Goal: Check status: Check status

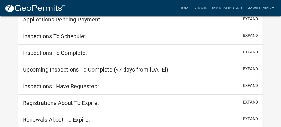
select select "2: 50"
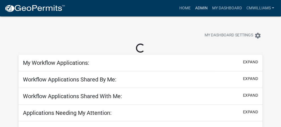
click at [204, 3] on link "Admin" at bounding box center [201, 8] width 17 height 11
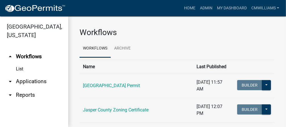
click at [47, 82] on link "arrow_drop_down Applications" at bounding box center [34, 82] width 68 height 14
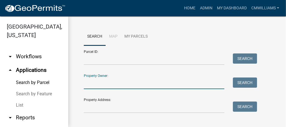
click at [193, 84] on input "Property Owner:" at bounding box center [154, 84] width 140 height 12
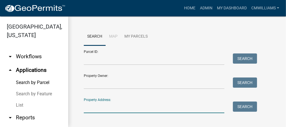
click at [116, 113] on input "Property Address:" at bounding box center [154, 108] width 140 height 12
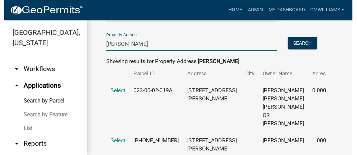
scroll to position [101, 0]
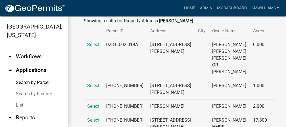
type input "[PERSON_NAME]"
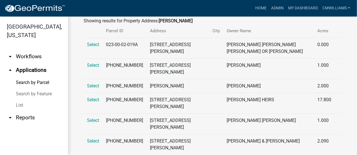
scroll to position [123, 0]
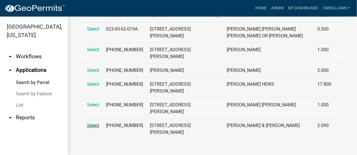
click at [91, 125] on span "Select" at bounding box center [93, 125] width 12 height 5
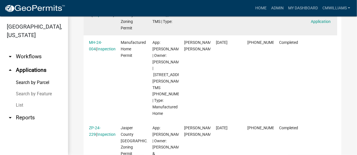
scroll to position [218, 0]
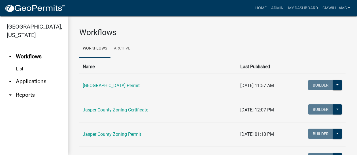
click at [22, 82] on link "arrow_drop_down Applications" at bounding box center [34, 82] width 68 height 14
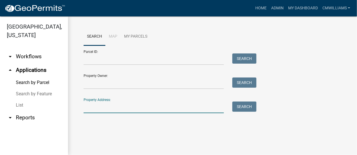
click at [124, 110] on input "Property Address:" at bounding box center [154, 108] width 140 height 12
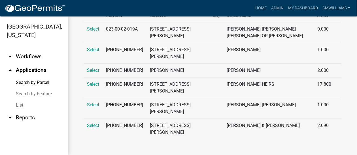
scroll to position [123, 0]
type input "[PERSON_NAME]"
click at [201, 127] on td "[STREET_ADDRESS][PERSON_NAME]" at bounding box center [178, 129] width 63 height 21
click at [89, 123] on span "Select" at bounding box center [93, 125] width 12 height 5
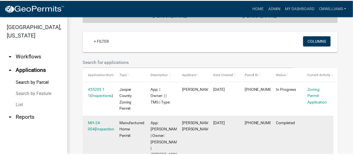
scroll to position [140, 0]
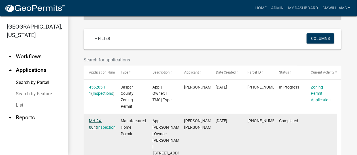
click at [102, 119] on link "MH-24-004" at bounding box center [95, 124] width 13 height 11
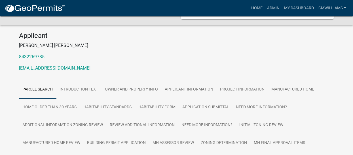
scroll to position [89, 0]
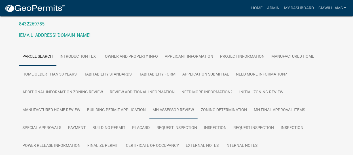
click at [179, 105] on link "MH Assessor Review" at bounding box center [173, 111] width 48 height 18
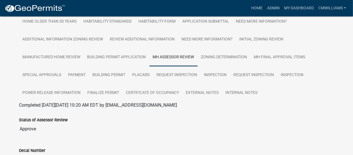
scroll to position [113, 0]
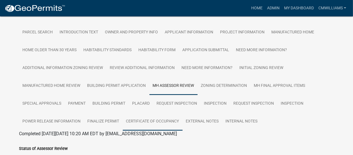
click at [149, 115] on link "Certificate of Occupancy" at bounding box center [153, 122] width 60 height 18
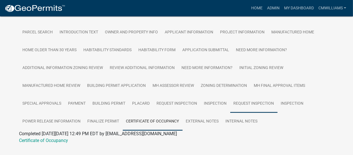
scroll to position [120, 0]
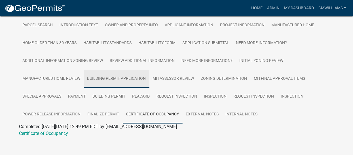
click at [121, 70] on link "Building Permit Application" at bounding box center [117, 79] width 66 height 18
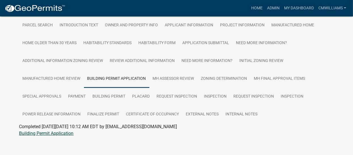
click at [24, 127] on link "Building Permit Application" at bounding box center [46, 133] width 54 height 5
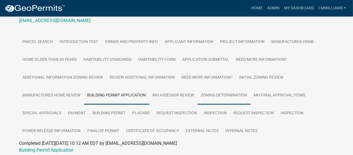
scroll to position [92, 0]
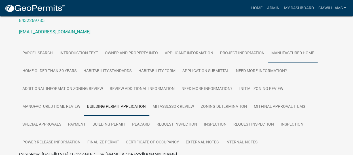
click at [281, 45] on link "Manufactured Home" at bounding box center [293, 54] width 50 height 18
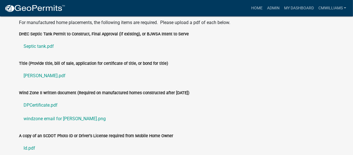
scroll to position [744, 0]
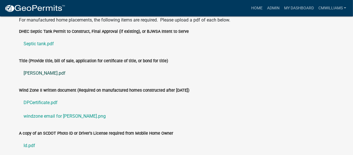
click at [37, 67] on link "[PERSON_NAME].pdf" at bounding box center [176, 74] width 315 height 14
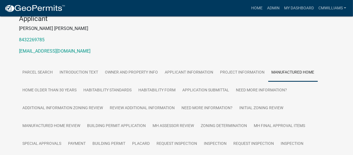
scroll to position [111, 0]
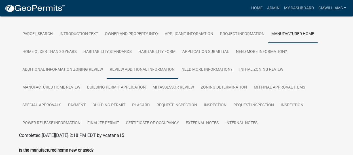
click at [126, 62] on link "Review Additional Information" at bounding box center [143, 70] width 72 height 18
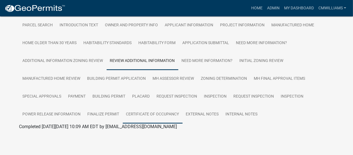
scroll to position [123, 0]
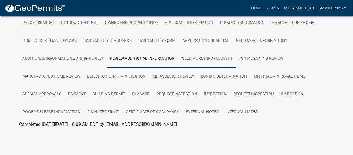
click at [221, 54] on link "Need More Information?" at bounding box center [207, 59] width 58 height 18
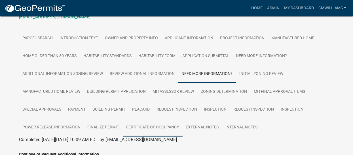
scroll to position [102, 0]
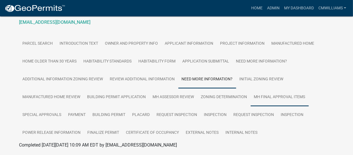
click at [281, 95] on link "MH Final Approval Items" at bounding box center [280, 97] width 58 height 18
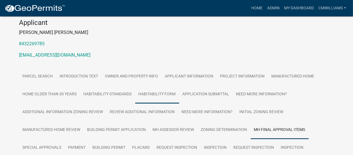
scroll to position [70, 0]
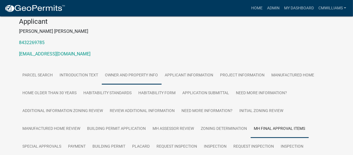
click at [125, 69] on link "Owner and Property Info" at bounding box center [132, 76] width 60 height 18
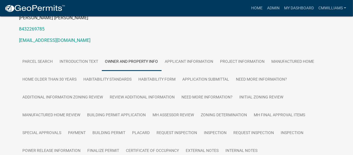
scroll to position [66, 0]
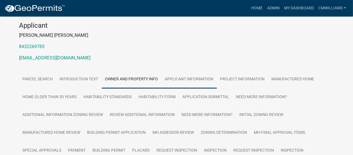
click at [207, 75] on link "Applicant Information" at bounding box center [189, 80] width 55 height 18
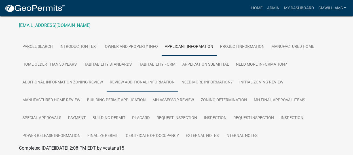
scroll to position [69, 0]
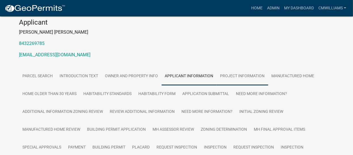
click at [231, 70] on link "Project Information" at bounding box center [242, 76] width 51 height 18
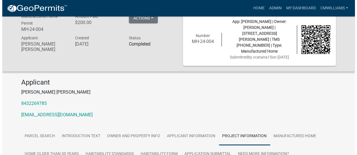
scroll to position [0, 0]
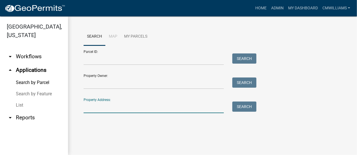
click at [117, 110] on input "Property Address:" at bounding box center [154, 108] width 140 height 12
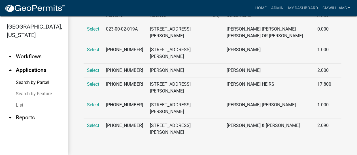
scroll to position [123, 0]
type input "[PERSON_NAME]"
click at [90, 123] on span "Select" at bounding box center [93, 125] width 12 height 5
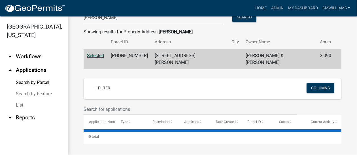
scroll to position [20, 0]
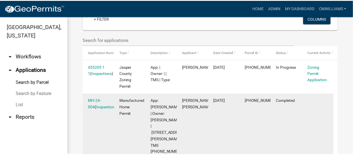
scroll to position [162, 0]
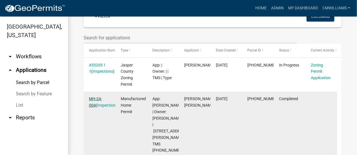
click at [102, 97] on link "MH-24-004" at bounding box center [95, 102] width 13 height 11
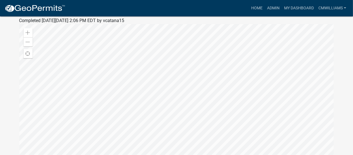
scroll to position [113, 0]
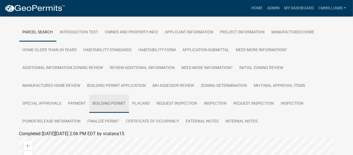
click at [107, 97] on link "Building Permit" at bounding box center [109, 104] width 40 height 18
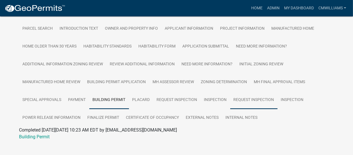
scroll to position [120, 0]
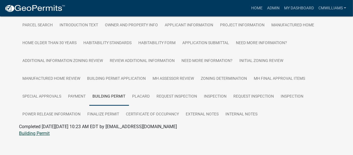
click at [45, 127] on link "Building Permit" at bounding box center [34, 133] width 31 height 5
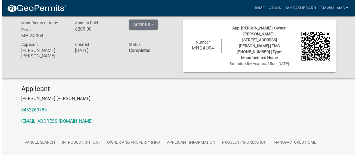
scroll to position [0, 0]
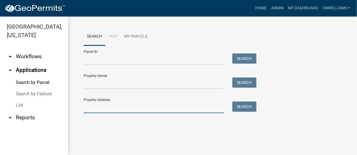
click at [186, 105] on input "Property Address:" at bounding box center [154, 108] width 140 height 12
click at [243, 108] on button "Search" at bounding box center [245, 107] width 24 height 10
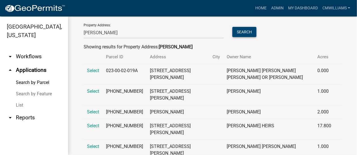
scroll to position [85, 0]
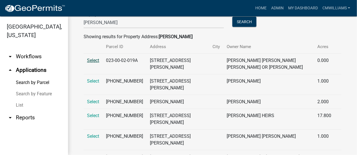
click at [93, 60] on span "Select" at bounding box center [93, 60] width 12 height 5
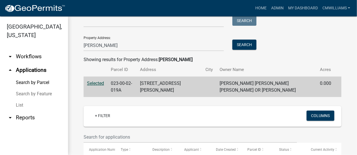
scroll to position [47, 0]
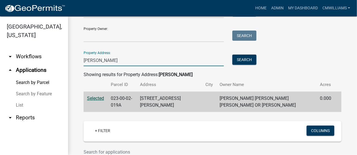
drag, startPoint x: 196, startPoint y: 61, endPoint x: -140, endPoint y: 59, distance: 335.5
click at [0, 59] on html "Internet Explorer does NOT work with GeoPermits. Get a new browser for more sec…" at bounding box center [178, 77] width 357 height 155
type input "268 [PERSON_NAME]"
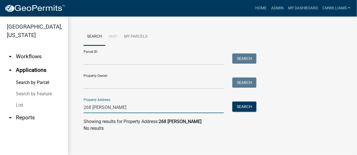
drag, startPoint x: 132, startPoint y: 109, endPoint x: -217, endPoint y: 102, distance: 348.9
click at [0, 102] on html "Internet Explorer does NOT work with GeoPermits. Get a new browser for more sec…" at bounding box center [178, 77] width 357 height 155
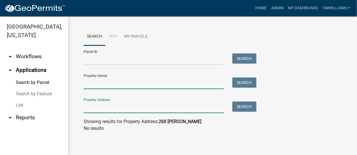
click at [151, 82] on input "Property Owner:" at bounding box center [154, 84] width 140 height 12
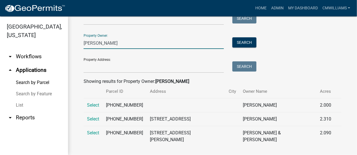
scroll to position [40, 0]
type input "[PERSON_NAME]"
click at [93, 105] on span "Select" at bounding box center [93, 105] width 12 height 5
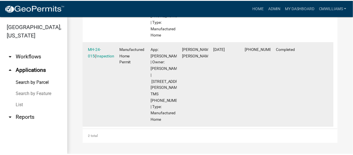
scroll to position [260, 0]
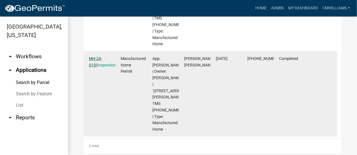
click at [99, 67] on link "MH-24-015" at bounding box center [95, 61] width 13 height 11
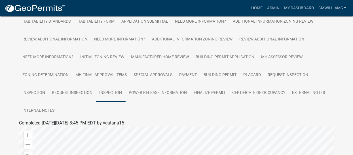
scroll to position [85, 0]
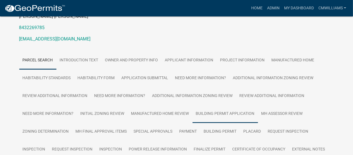
click at [228, 106] on link "Building Permit Application" at bounding box center [226, 114] width 66 height 18
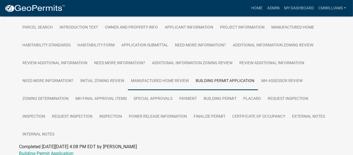
scroll to position [138, 0]
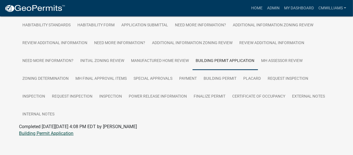
click at [59, 127] on link "Building Permit Application" at bounding box center [46, 133] width 54 height 5
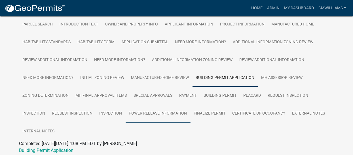
scroll to position [81, 0]
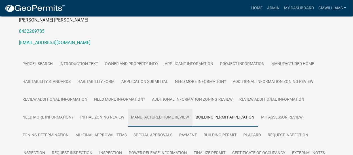
click at [173, 110] on link "Manufactured Home Review" at bounding box center [160, 118] width 65 height 18
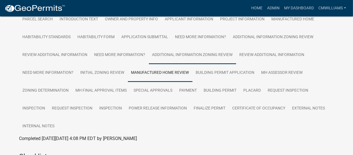
scroll to position [124, 0]
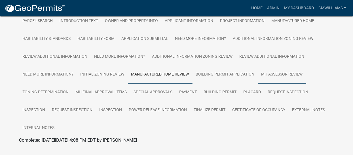
click at [281, 69] on link "MH Assessor Review" at bounding box center [282, 75] width 48 height 18
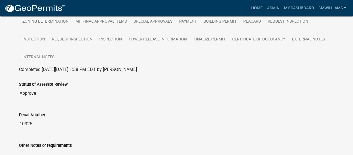
scroll to position [110, 0]
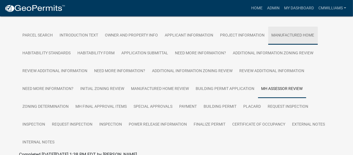
click at [281, 27] on link "Manufactured Home" at bounding box center [293, 36] width 50 height 18
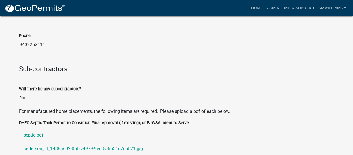
scroll to position [734, 0]
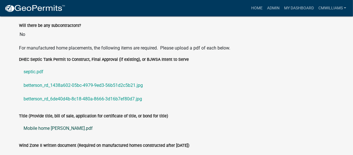
click at [56, 122] on link "Mobile home [PERSON_NAME].pdf" at bounding box center [176, 129] width 315 height 14
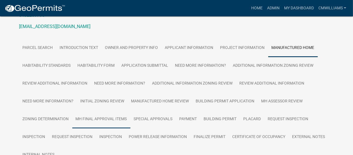
scroll to position [86, 0]
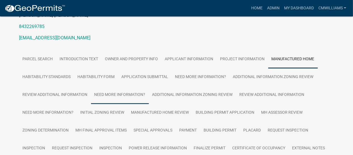
click at [132, 91] on link "Need More Information?" at bounding box center [120, 95] width 58 height 18
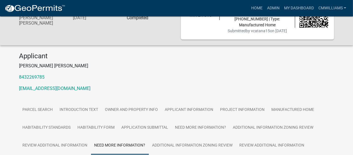
scroll to position [92, 0]
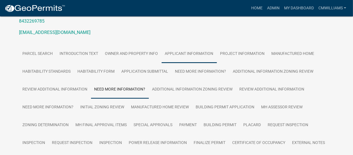
click at [192, 48] on link "Applicant Information" at bounding box center [189, 54] width 55 height 18
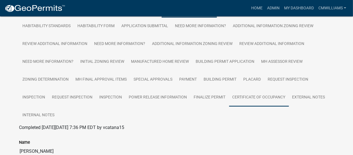
scroll to position [144, 0]
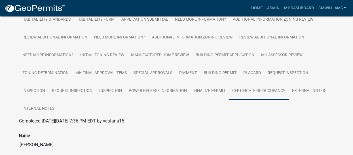
click at [276, 85] on link "Certificate of Occupancy" at bounding box center [259, 91] width 60 height 18
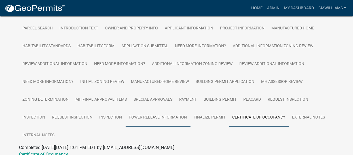
scroll to position [81, 0]
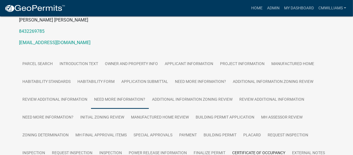
click at [113, 94] on link "Need More Information?" at bounding box center [120, 100] width 58 height 18
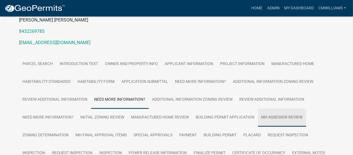
click at [281, 113] on link "MH Assessor Review" at bounding box center [282, 118] width 48 height 18
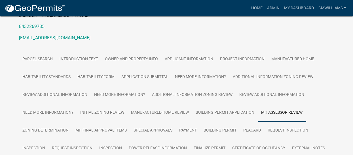
scroll to position [82, 0]
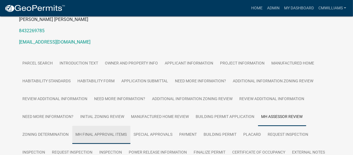
click at [121, 127] on link "MH Final Approval Items" at bounding box center [101, 135] width 58 height 18
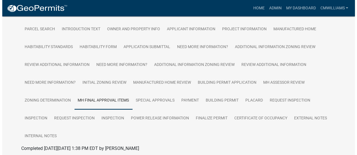
scroll to position [0, 0]
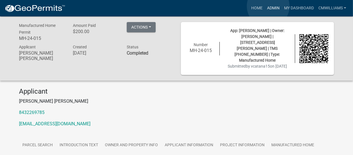
click at [268, 6] on link "Admin" at bounding box center [273, 8] width 17 height 11
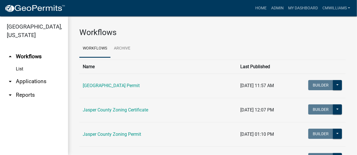
scroll to position [28, 0]
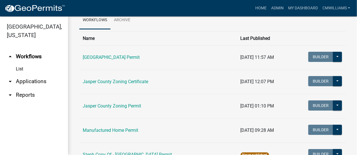
click at [34, 81] on link "arrow_drop_down Applications" at bounding box center [34, 82] width 68 height 14
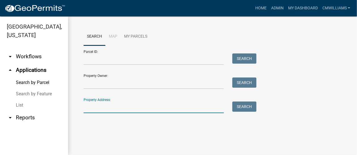
click at [132, 111] on input "Property Address:" at bounding box center [154, 108] width 140 height 12
type input "725 [GEOGRAPHIC_DATA]"
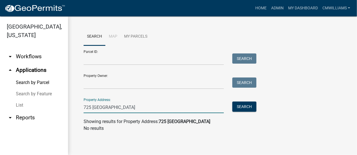
drag, startPoint x: 120, startPoint y: 108, endPoint x: -139, endPoint y: 97, distance: 258.9
click at [0, 97] on html "Internet Explorer does NOT work with GeoPermits. Get a new browser for more sec…" at bounding box center [178, 77] width 357 height 155
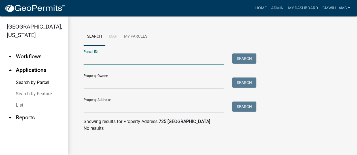
click at [142, 57] on input "Parcel ID:" at bounding box center [154, 60] width 140 height 12
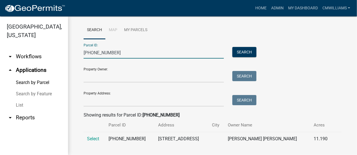
scroll to position [13, 0]
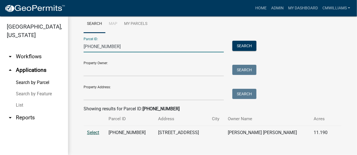
type input "[PHONE_NUMBER]"
click at [96, 127] on span "Select" at bounding box center [93, 132] width 12 height 5
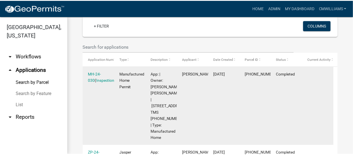
scroll to position [155, 0]
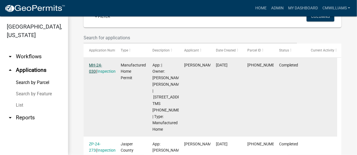
click at [102, 64] on link "MH-24-030" at bounding box center [95, 68] width 13 height 11
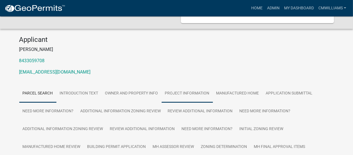
scroll to position [85, 0]
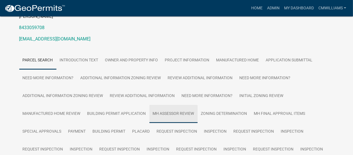
click at [186, 107] on link "MH Assessor Review" at bounding box center [173, 114] width 48 height 18
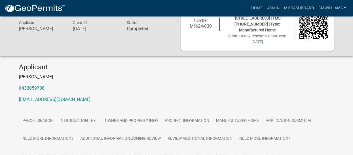
scroll to position [56, 0]
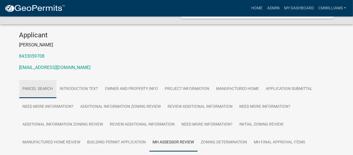
click at [48, 82] on link "Parcel search" at bounding box center [37, 89] width 37 height 18
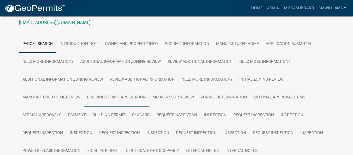
scroll to position [113, 0]
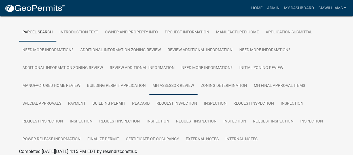
click at [187, 80] on link "MH Assessor Review" at bounding box center [173, 86] width 48 height 18
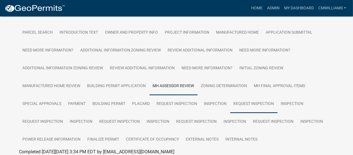
scroll to position [53, 0]
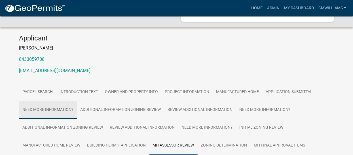
click at [57, 101] on link "Need More Information?" at bounding box center [48, 110] width 58 height 18
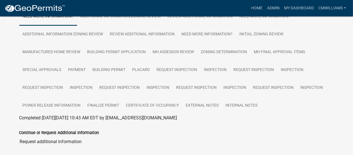
scroll to position [92, 0]
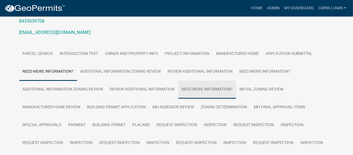
click at [222, 85] on link "Need More Information?" at bounding box center [207, 90] width 58 height 18
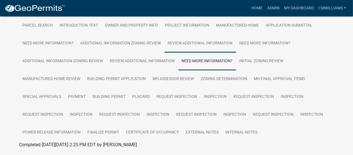
scroll to position [63, 0]
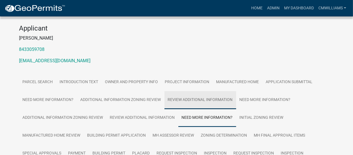
click at [205, 94] on link "Review Additional Information" at bounding box center [200, 100] width 72 height 18
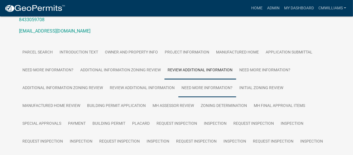
scroll to position [56, 0]
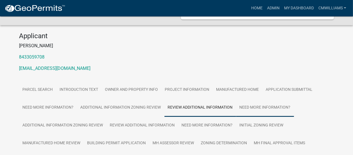
click at [265, 100] on link "Need More Information?" at bounding box center [265, 108] width 58 height 18
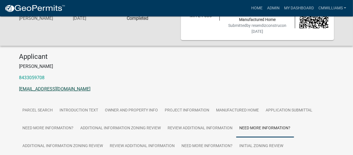
scroll to position [35, 0]
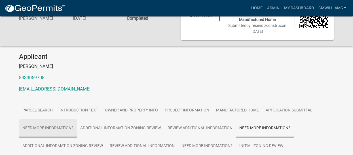
click at [60, 122] on link "Need More Information?" at bounding box center [48, 129] width 58 height 18
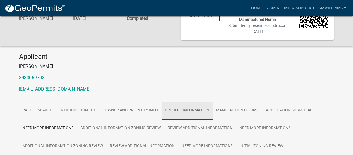
click at [188, 102] on link "Project Information" at bounding box center [187, 111] width 51 height 18
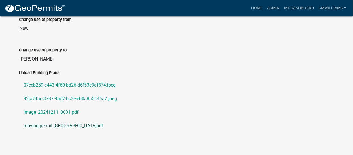
scroll to position [579, 0]
click at [50, 120] on link "moving permit [GEOGRAPHIC_DATA]pdf" at bounding box center [176, 126] width 315 height 14
click at [53, 105] on link "Image_20241211_0001.pdf" at bounding box center [176, 112] width 315 height 14
click at [66, 92] on link "92cc5fac-3787-4ad2-bc3e-eb0a8a5445a7.jpeg" at bounding box center [176, 99] width 315 height 14
click at [62, 78] on link "07ccb259-e443-4f60-bd26-d6f53c9df874.jpeg" at bounding box center [176, 85] width 315 height 14
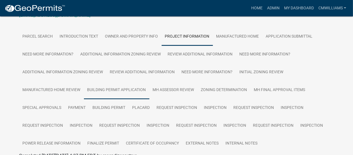
scroll to position [97, 0]
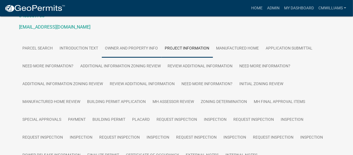
click at [134, 40] on link "Owner and Property Info" at bounding box center [132, 49] width 60 height 18
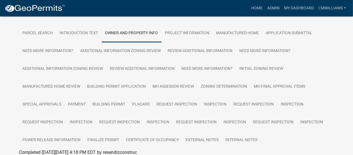
scroll to position [84, 0]
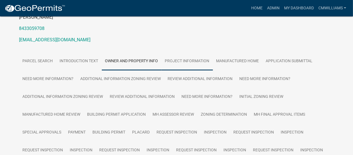
click at [191, 52] on link "Project Information" at bounding box center [187, 61] width 51 height 18
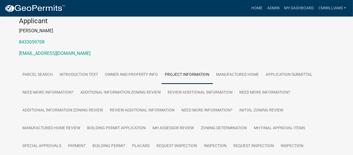
scroll to position [69, 0]
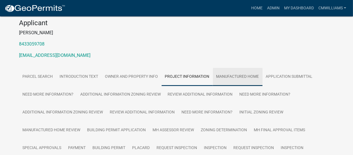
click at [245, 68] on link "Manufactured Home" at bounding box center [238, 77] width 50 height 18
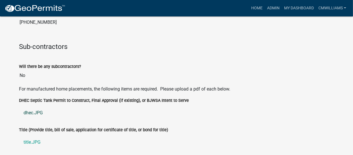
scroll to position [721, 0]
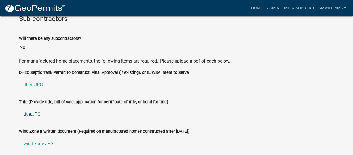
click at [35, 108] on link "title.JPG" at bounding box center [176, 115] width 315 height 14
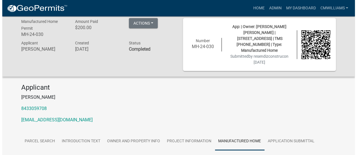
scroll to position [0, 0]
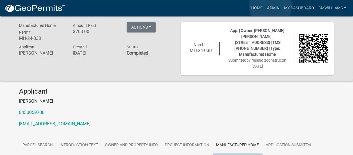
click at [271, 6] on link "Admin" at bounding box center [273, 8] width 17 height 11
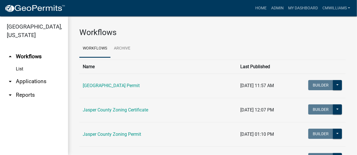
click at [35, 82] on link "arrow_drop_down Applications" at bounding box center [34, 82] width 68 height 14
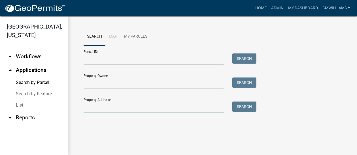
click at [151, 109] on input "Property Address:" at bounding box center [154, 108] width 140 height 12
type input "2"
click at [146, 61] on input "Parcel ID:" at bounding box center [154, 60] width 140 height 12
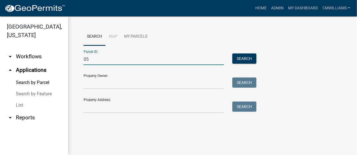
type input "0"
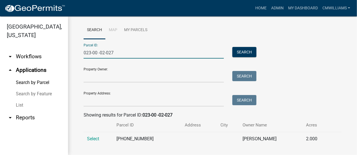
scroll to position [13, 0]
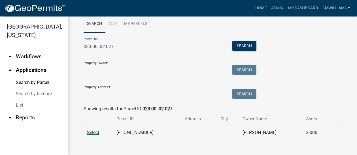
type input "023-00 -02-027"
click at [88, 127] on span "Select" at bounding box center [93, 132] width 12 height 5
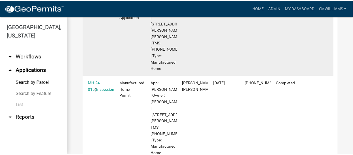
scroll to position [240, 0]
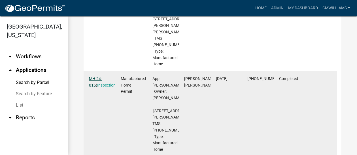
click at [93, 88] on link "MH-24-015" at bounding box center [95, 82] width 13 height 11
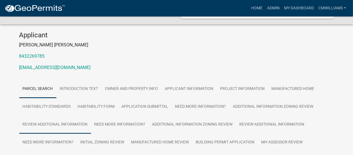
scroll to position [85, 0]
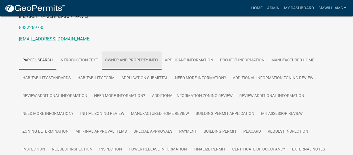
click at [129, 57] on link "Owner and Property Info" at bounding box center [132, 61] width 60 height 18
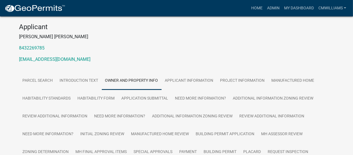
scroll to position [56, 0]
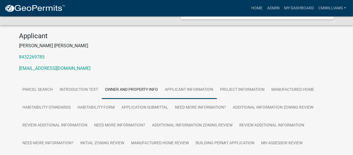
click at [178, 85] on link "Applicant Information" at bounding box center [189, 90] width 55 height 18
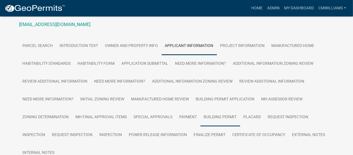
scroll to position [87, 0]
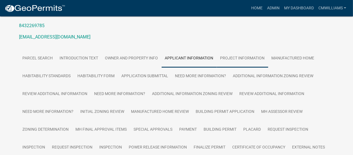
click at [257, 53] on link "Project Information" at bounding box center [242, 59] width 51 height 18
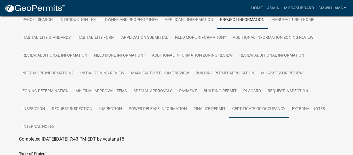
scroll to position [14, 0]
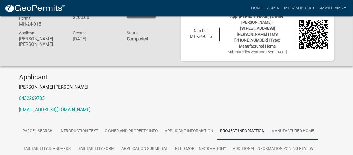
click at [281, 125] on link "Manufactured Home" at bounding box center [293, 132] width 50 height 18
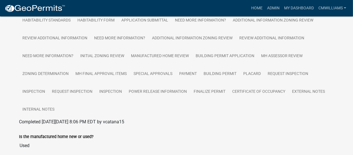
scroll to position [114, 0]
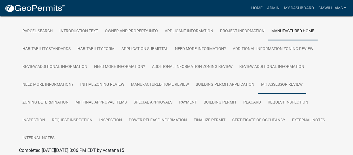
click at [281, 80] on link "MH Assessor Review" at bounding box center [282, 85] width 48 height 18
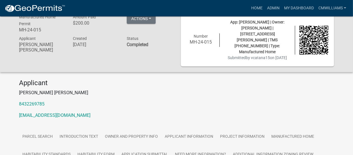
scroll to position [0, 0]
